Goal: Download file/media

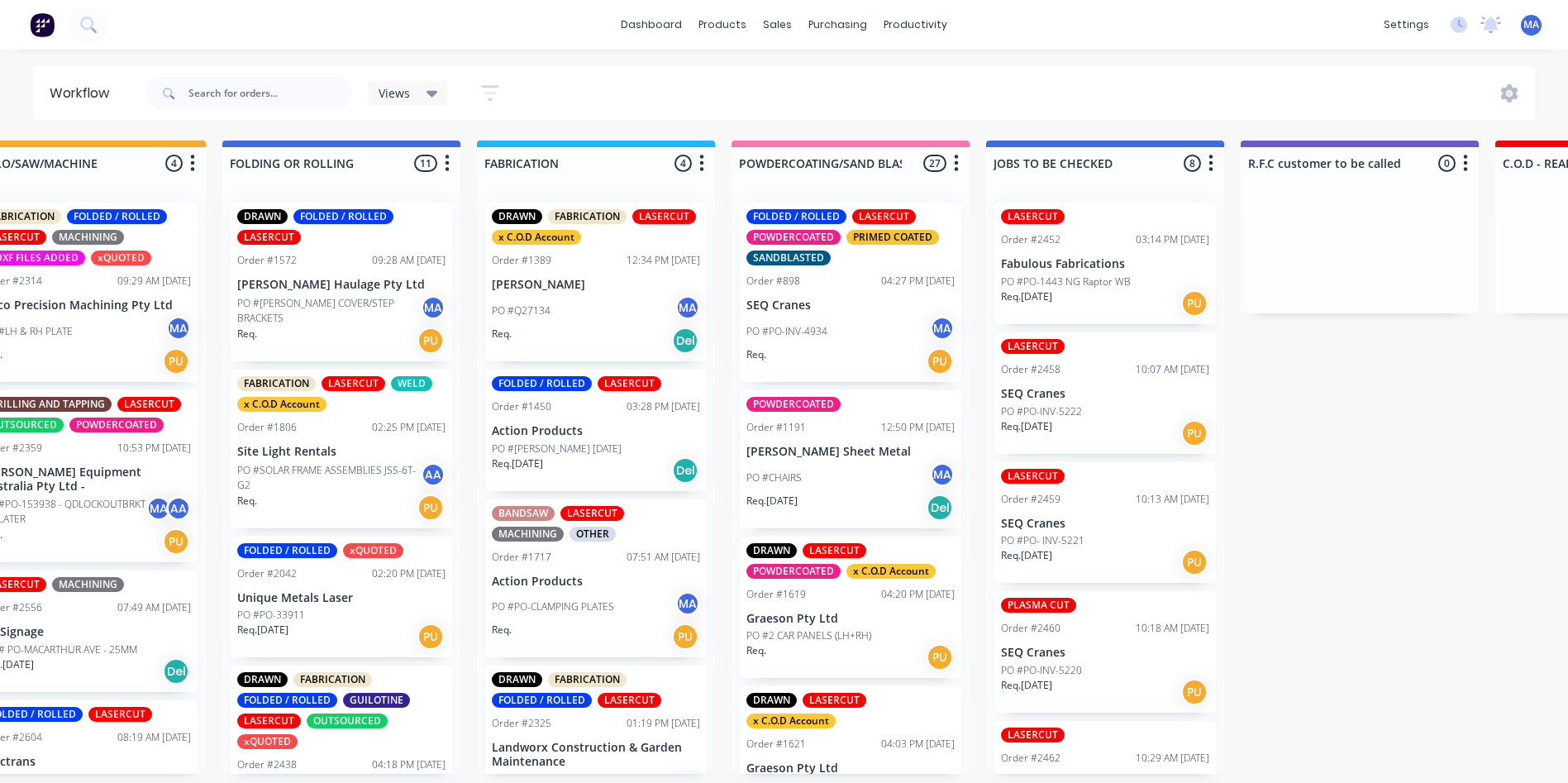
scroll to position [0, 831]
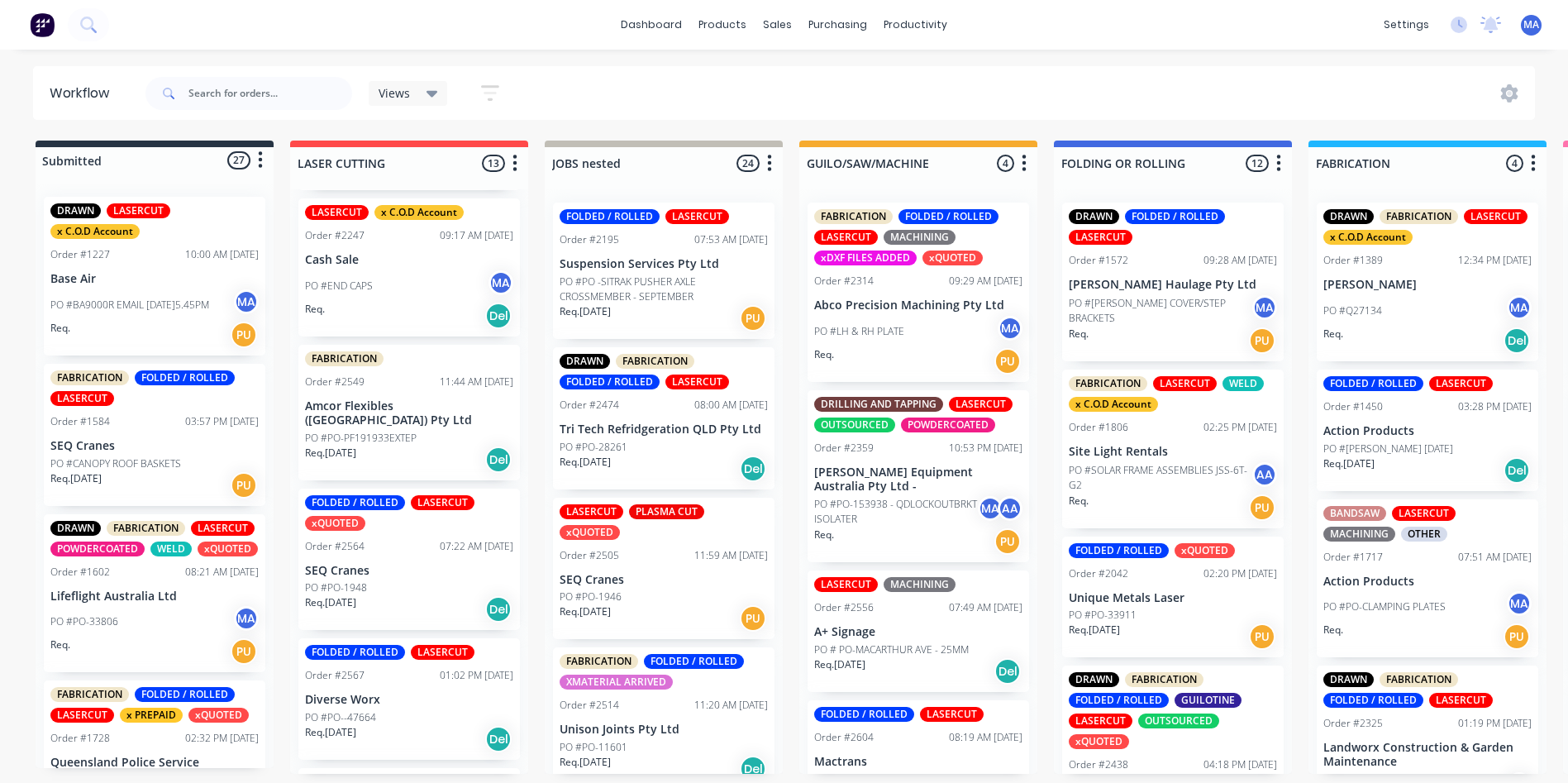
scroll to position [609, 0]
click at [370, 563] on p "SEQ Cranes" at bounding box center [409, 569] width 209 height 14
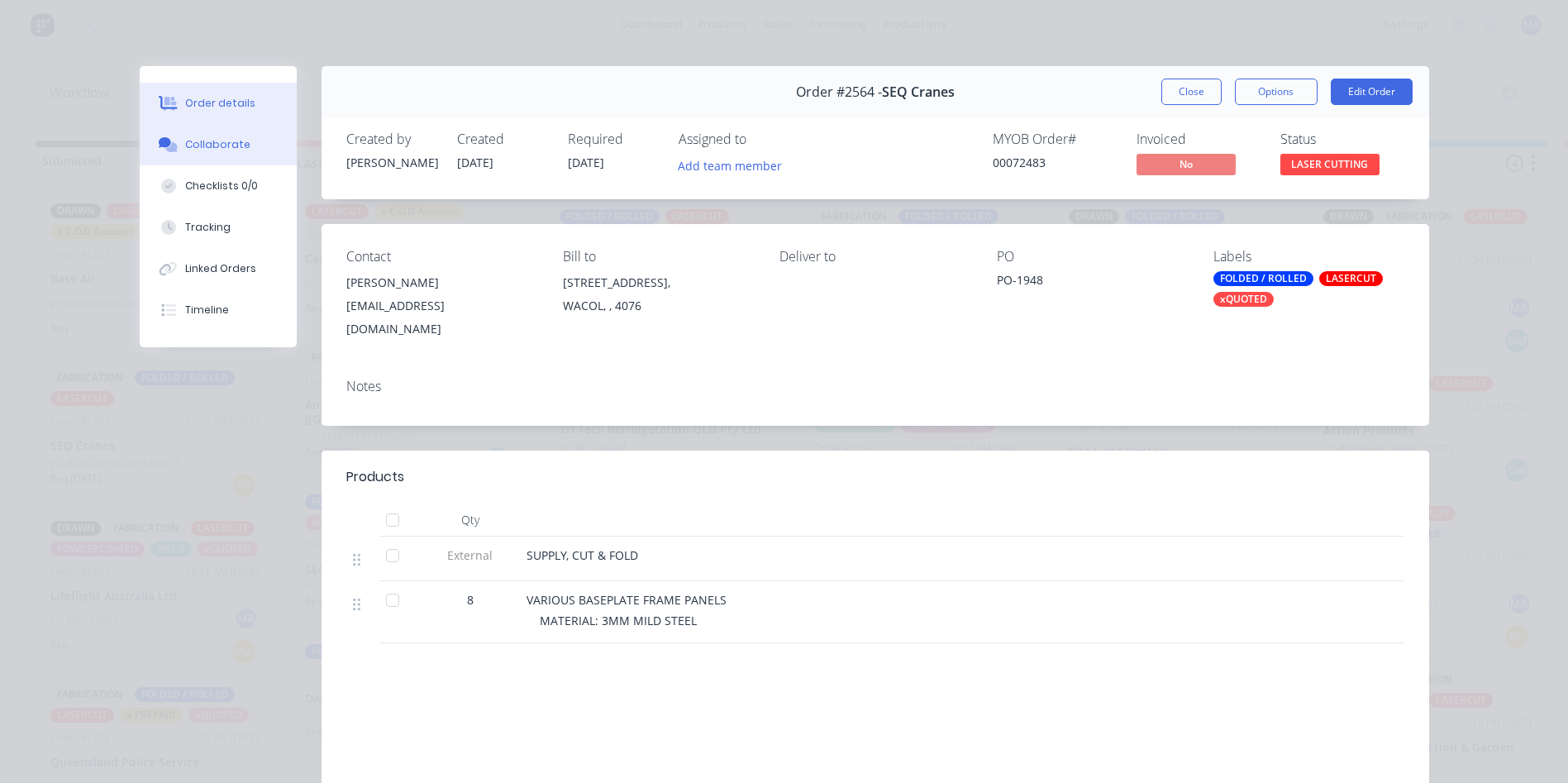
click at [217, 143] on div "Collaborate" at bounding box center [218, 145] width 66 height 15
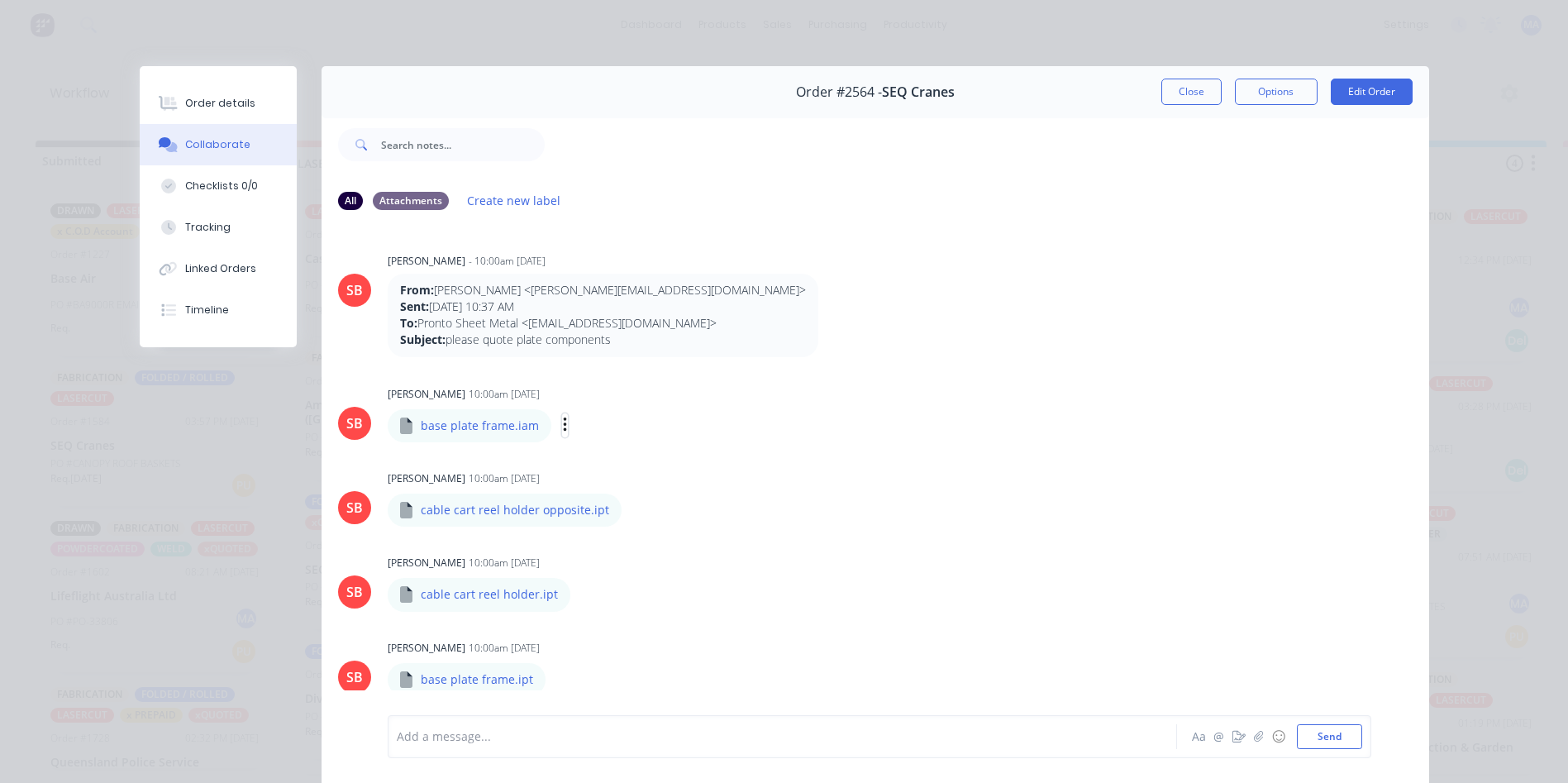
click at [563, 426] on icon "button" at bounding box center [565, 426] width 3 height 15
click at [634, 465] on button "Download" at bounding box center [673, 469] width 186 height 37
click at [634, 510] on icon "button" at bounding box center [636, 510] width 5 height 19
click at [678, 545] on button "Download" at bounding box center [743, 554] width 186 height 37
click at [582, 593] on icon "button" at bounding box center [584, 594] width 5 height 19
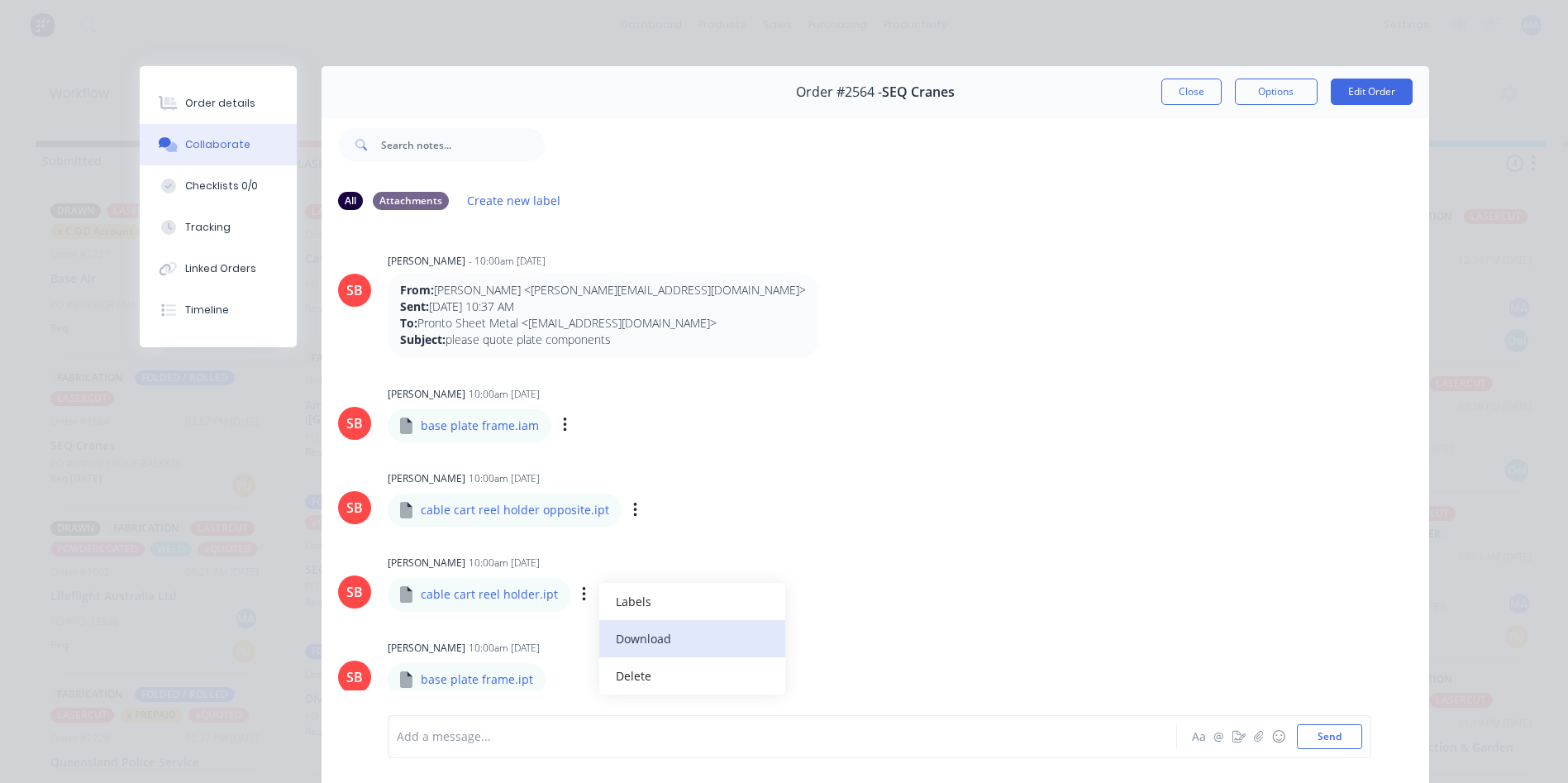
click at [639, 630] on button "Download" at bounding box center [693, 638] width 186 height 37
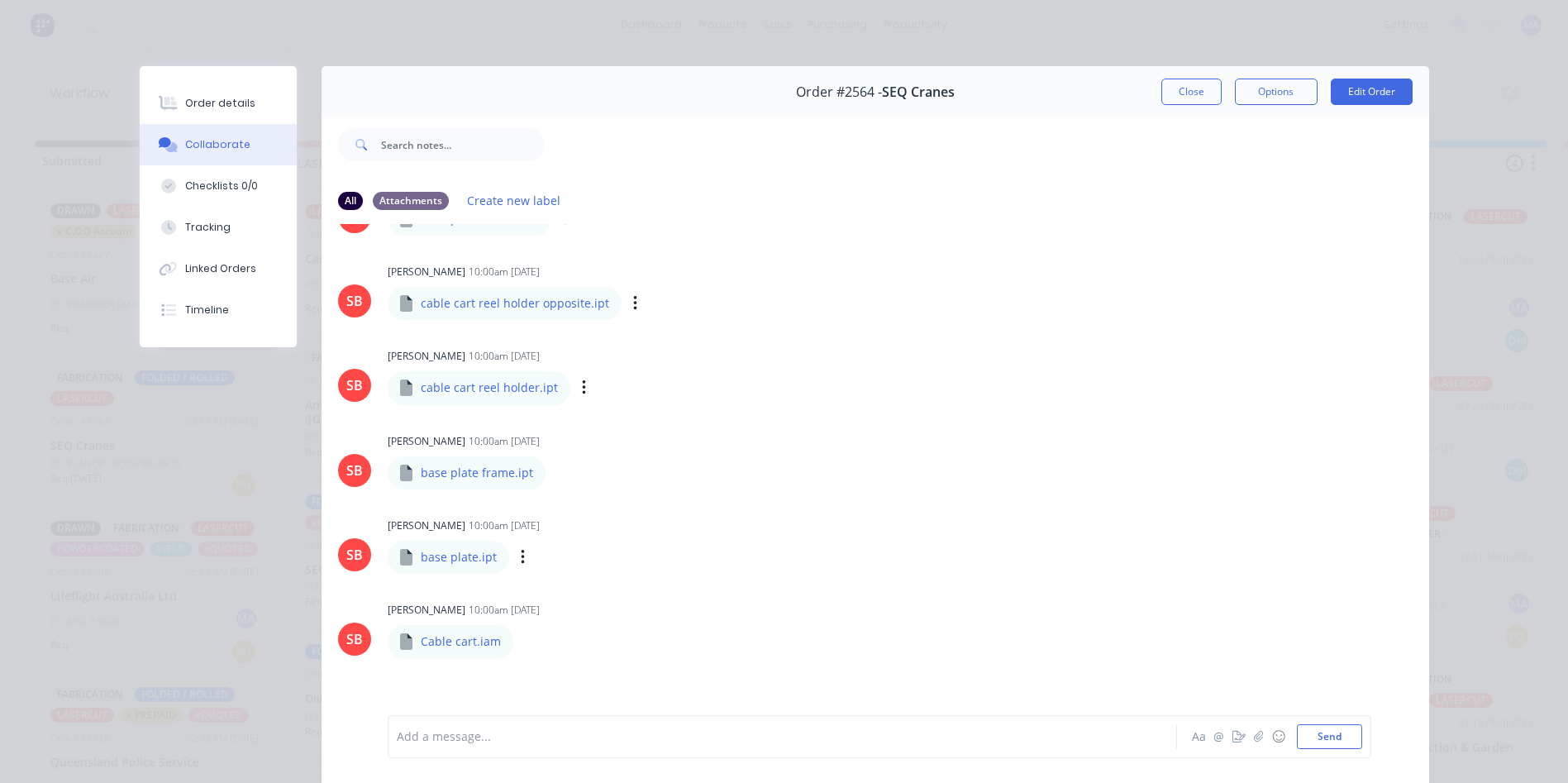
scroll to position [248, 0]
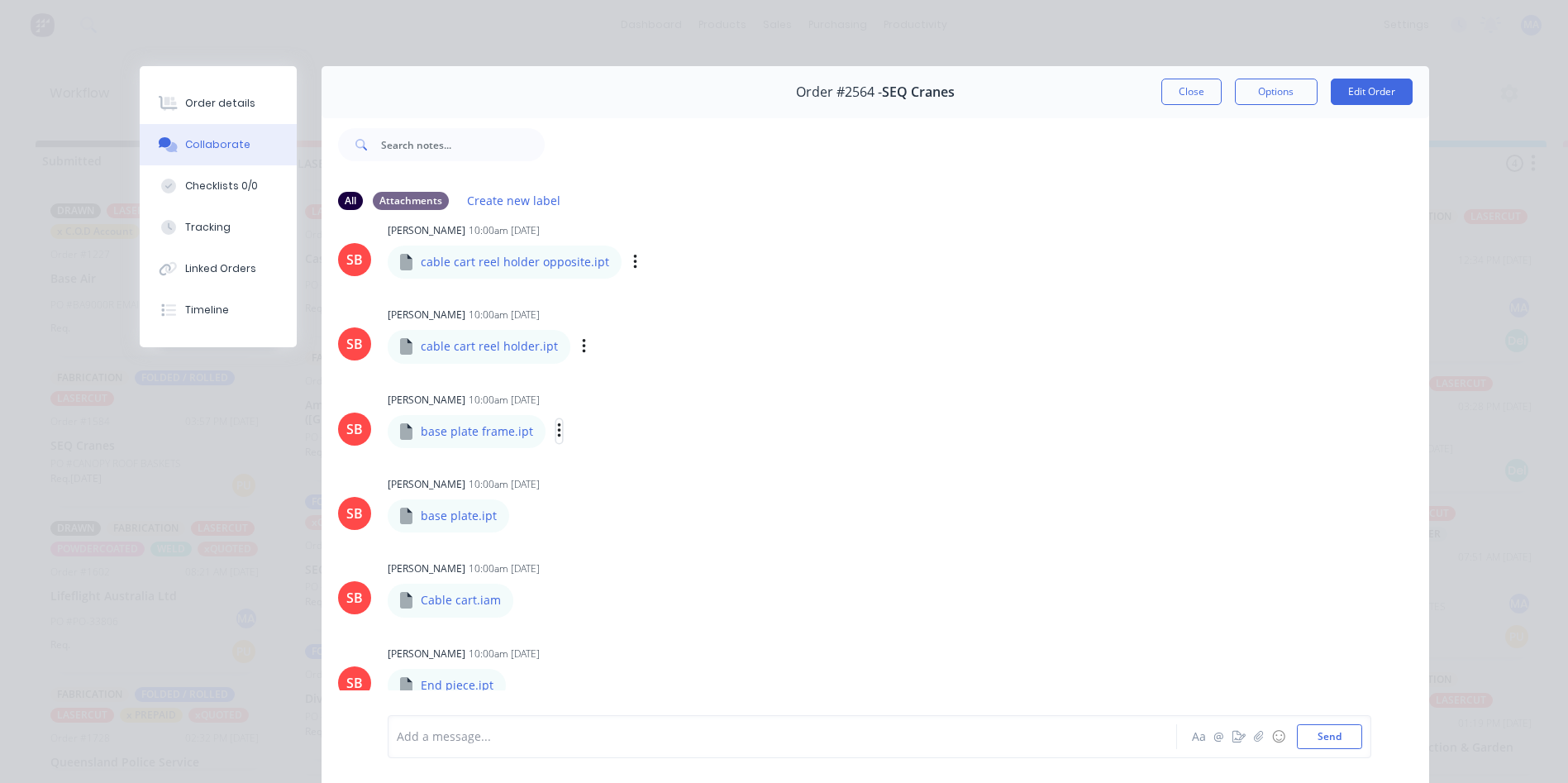
click at [557, 430] on icon "button" at bounding box center [560, 431] width 5 height 19
click at [605, 472] on button "Download" at bounding box center [668, 475] width 186 height 37
drag, startPoint x: 513, startPoint y: 516, endPoint x: 525, endPoint y: 521, distance: 13.0
click at [520, 516] on icon "button" at bounding box center [522, 515] width 3 height 15
click at [0, 0] on button "Download" at bounding box center [0, 0] width 0 height 0
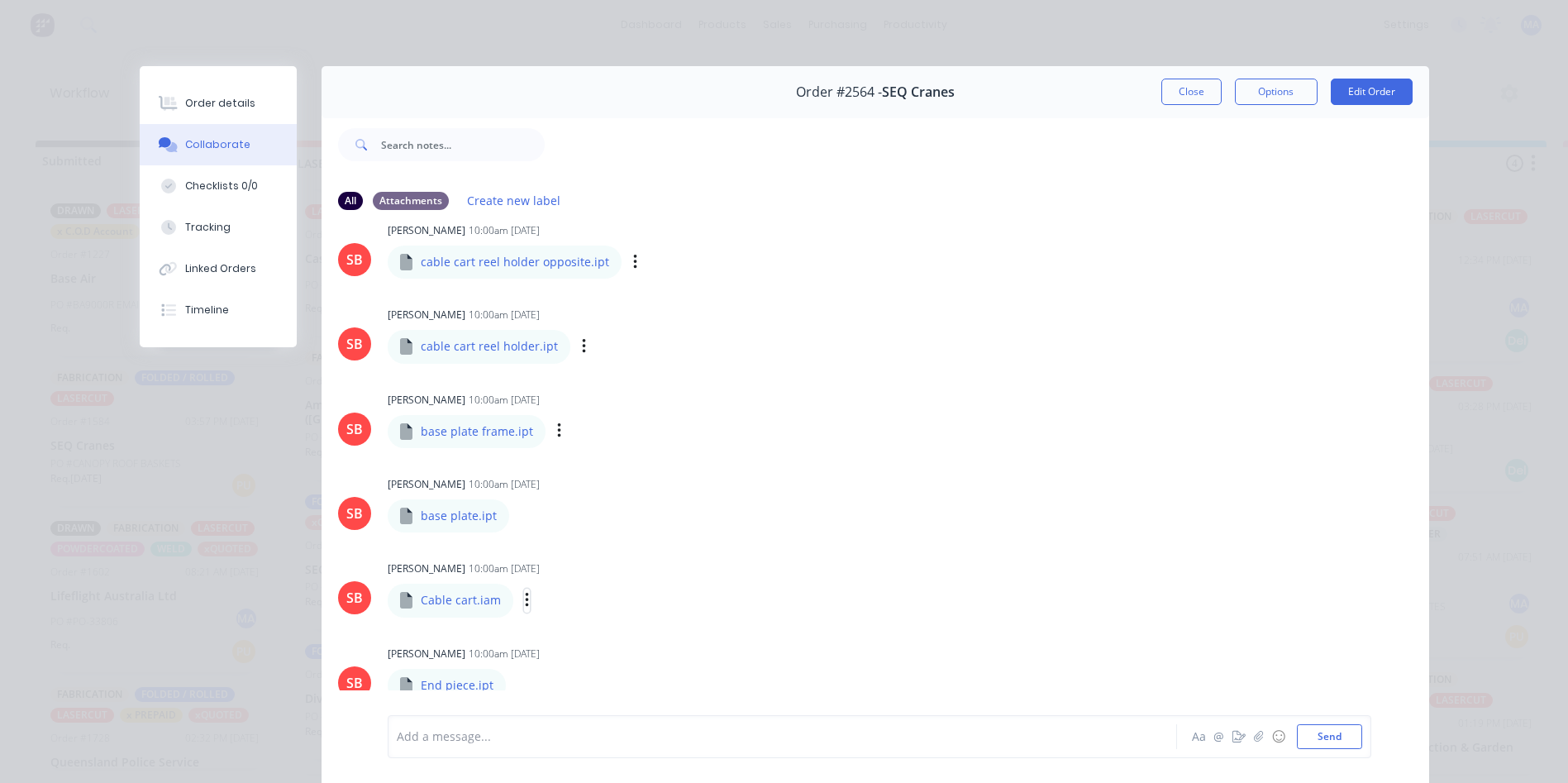
click at [525, 602] on icon "button" at bounding box center [527, 600] width 5 height 19
click at [572, 638] on button "Download" at bounding box center [635, 644] width 186 height 37
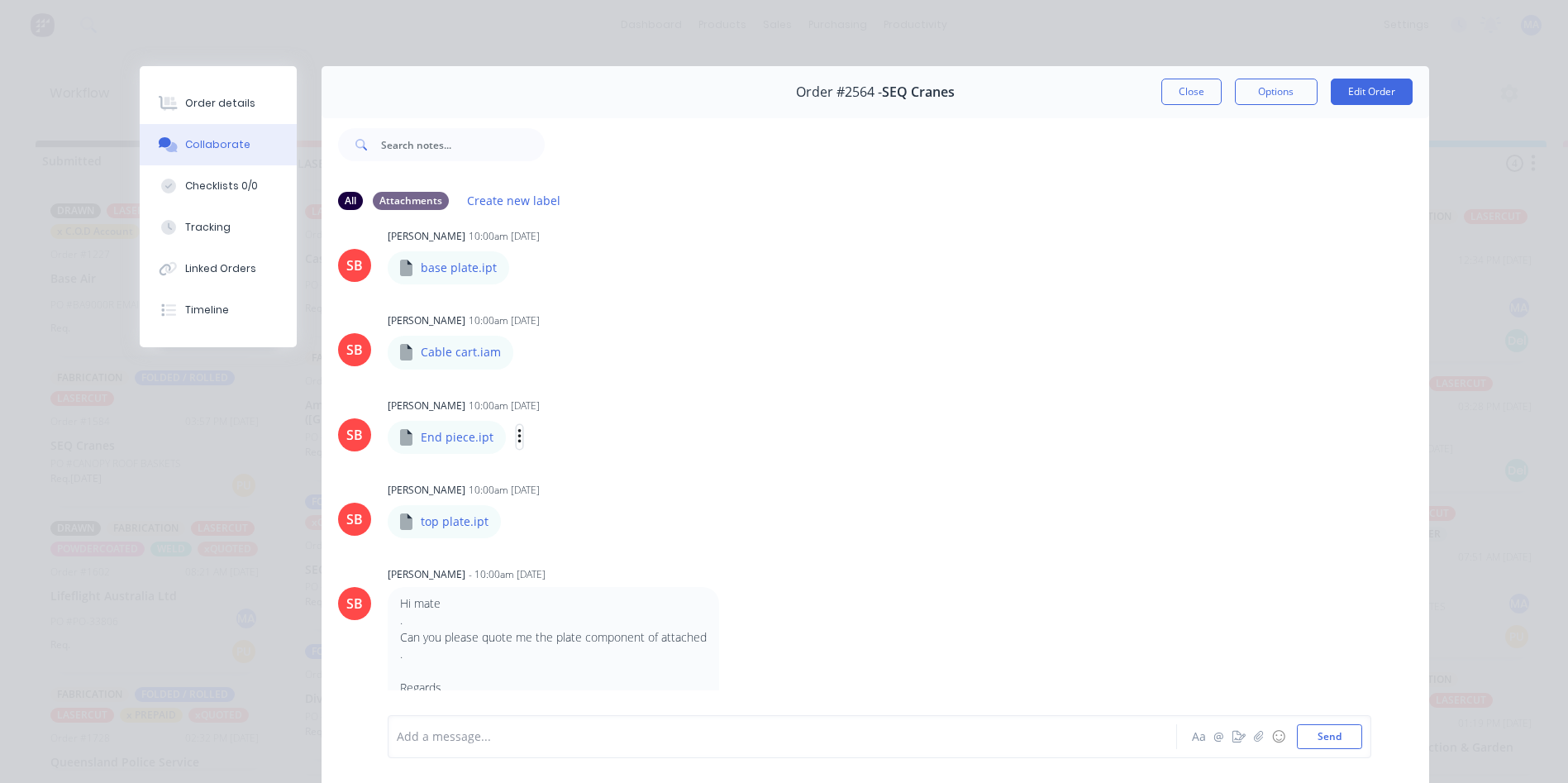
click at [517, 440] on icon "button" at bounding box center [520, 436] width 5 height 19
click at [594, 486] on button "Download" at bounding box center [628, 480] width 186 height 37
click at [512, 524] on icon "button" at bounding box center [515, 520] width 5 height 19
click at [568, 557] on button "Download" at bounding box center [623, 564] width 186 height 37
